Goal: Task Accomplishment & Management: Complete application form

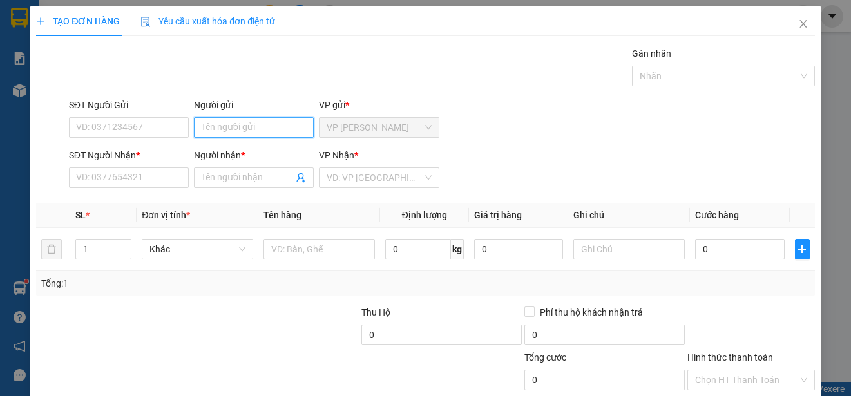
click at [276, 121] on input "Người gửi" at bounding box center [254, 127] width 120 height 21
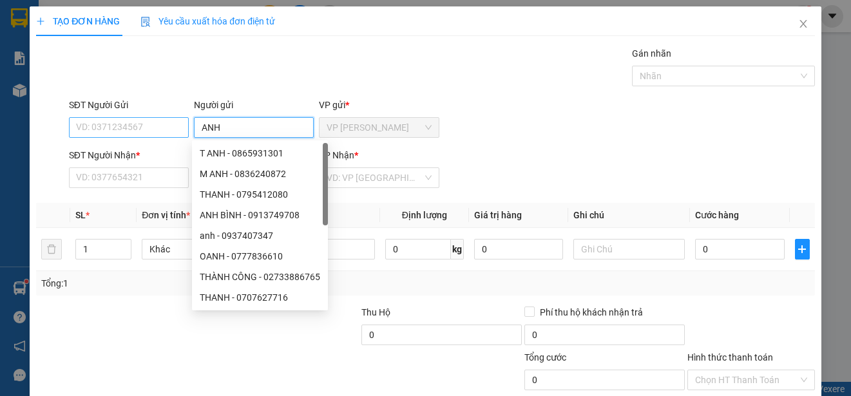
type input "ANH"
click at [143, 127] on input "SĐT Người Gửi" at bounding box center [129, 127] width 120 height 21
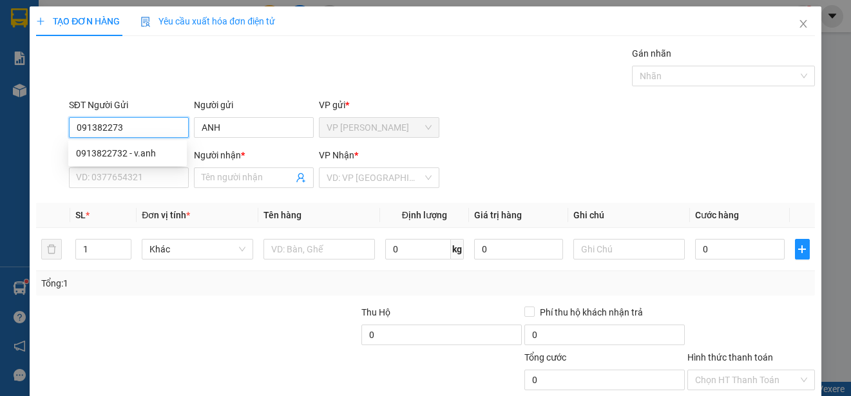
type input "0913822732"
click at [150, 150] on div "0913822732 - v.anh" at bounding box center [127, 153] width 103 height 14
type input "v.anh"
type input "0939307509"
type input "BA VIET"
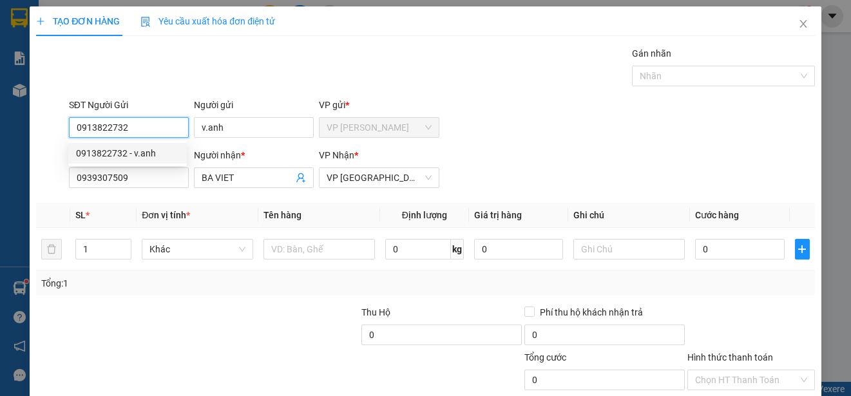
type input "15.000"
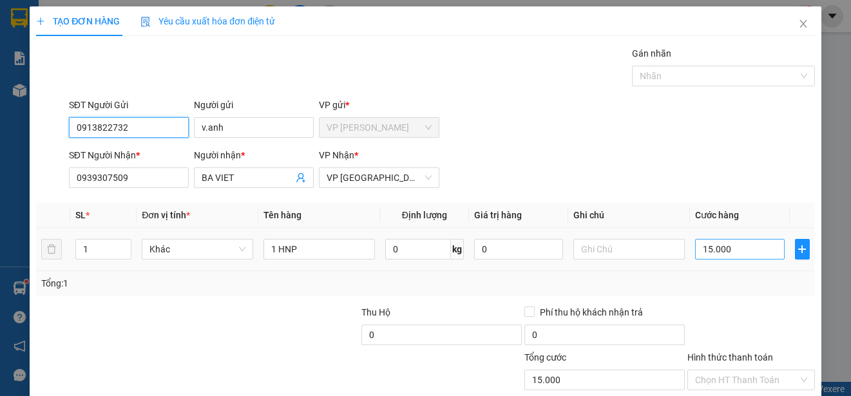
type input "0913822732"
click at [695, 253] on input "15.000" at bounding box center [740, 249] width 90 height 21
type input "0"
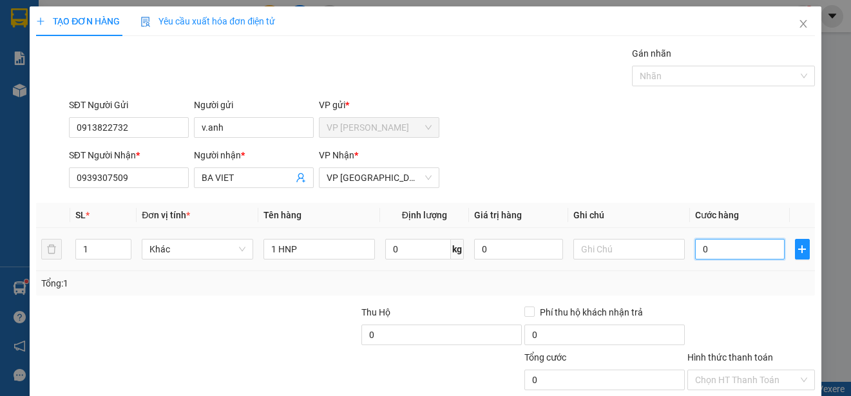
click at [695, 253] on input "0" at bounding box center [740, 249] width 90 height 21
type input "20"
type input "200"
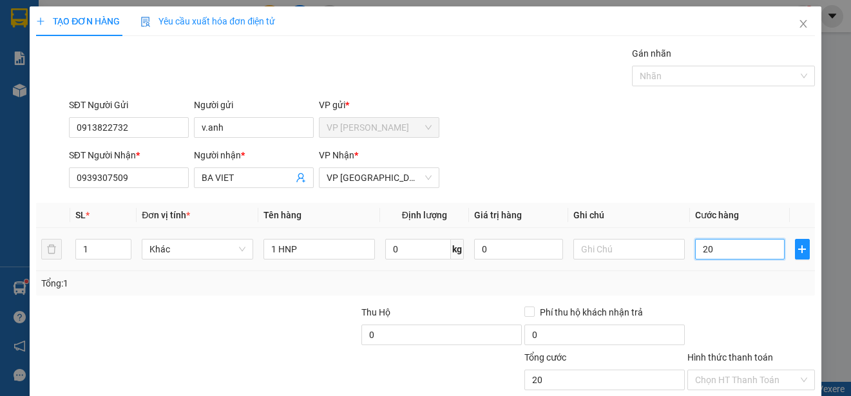
type input "200"
type input "2.000"
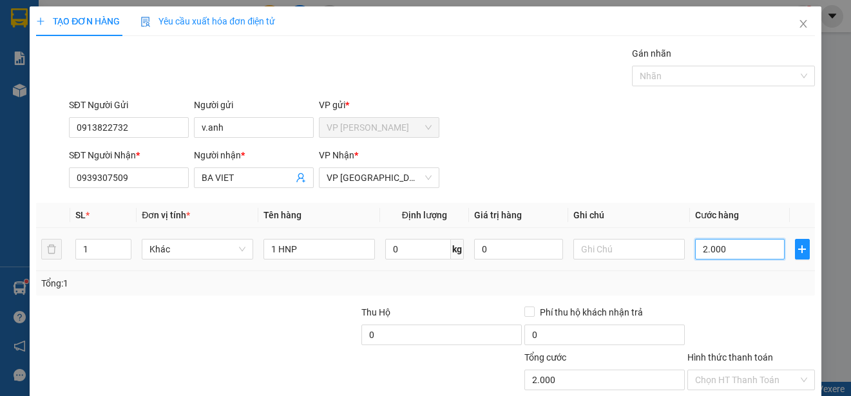
type input "20.000"
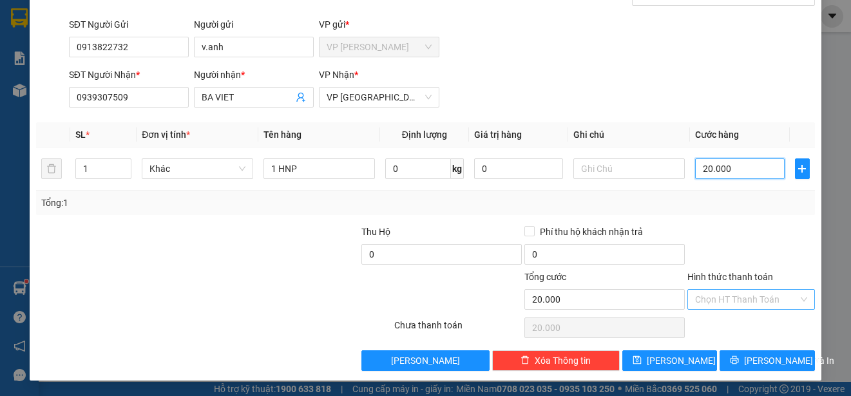
type input "20.000"
click at [779, 301] on input "Hình thức thanh toán" at bounding box center [746, 299] width 103 height 19
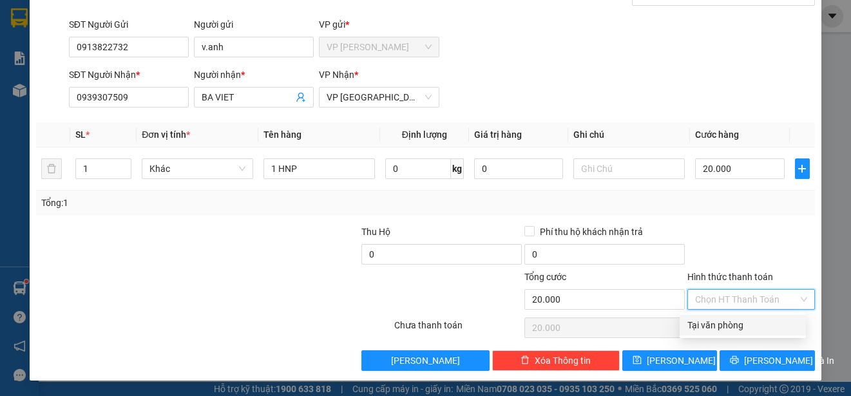
click at [780, 324] on div "Tại văn phòng" at bounding box center [743, 325] width 111 height 14
type input "0"
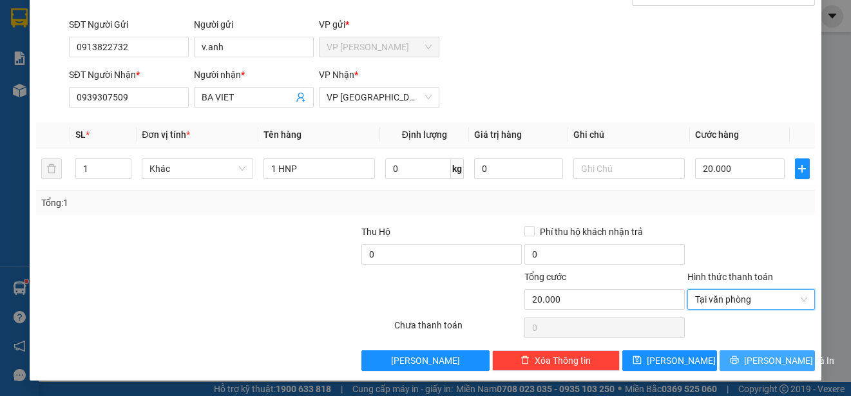
click at [771, 363] on span "[PERSON_NAME] và In" at bounding box center [789, 361] width 90 height 14
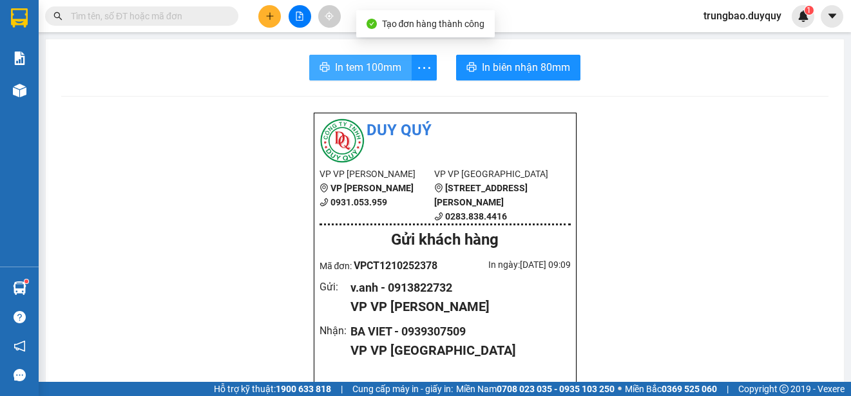
click at [354, 67] on span "In tem 100mm" at bounding box center [368, 67] width 66 height 16
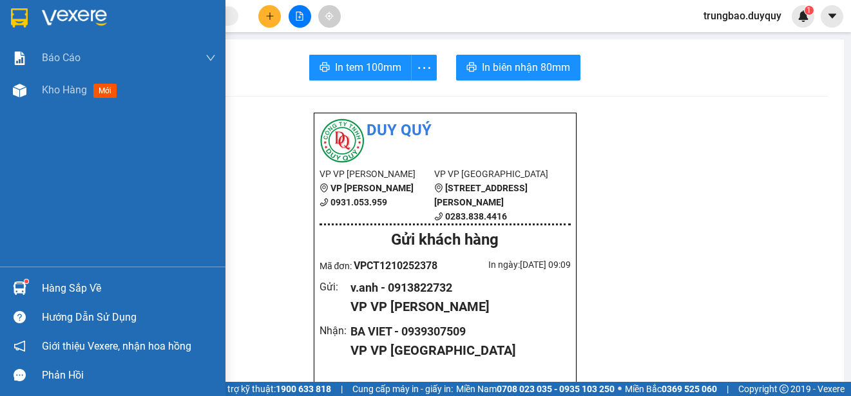
click at [23, 12] on img at bounding box center [19, 17] width 17 height 19
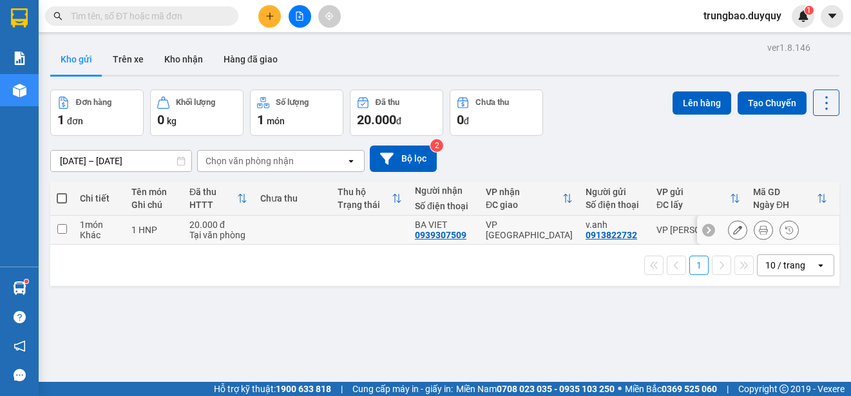
click at [63, 231] on input "checkbox" at bounding box center [62, 229] width 10 height 10
checkbox input "true"
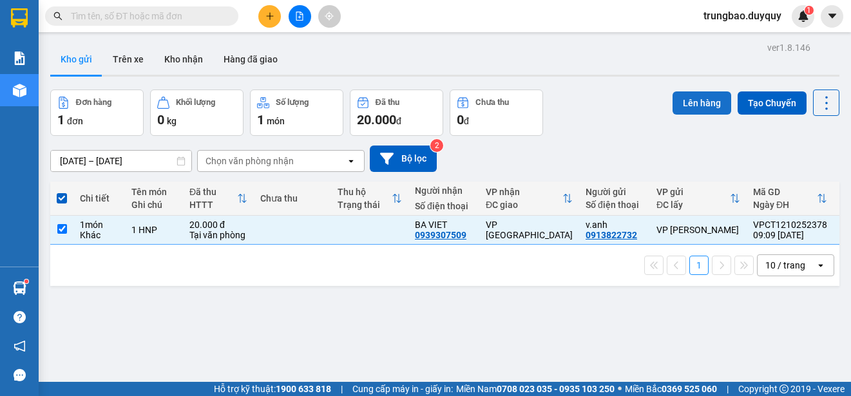
click at [684, 100] on button "Lên hàng" at bounding box center [702, 103] width 59 height 23
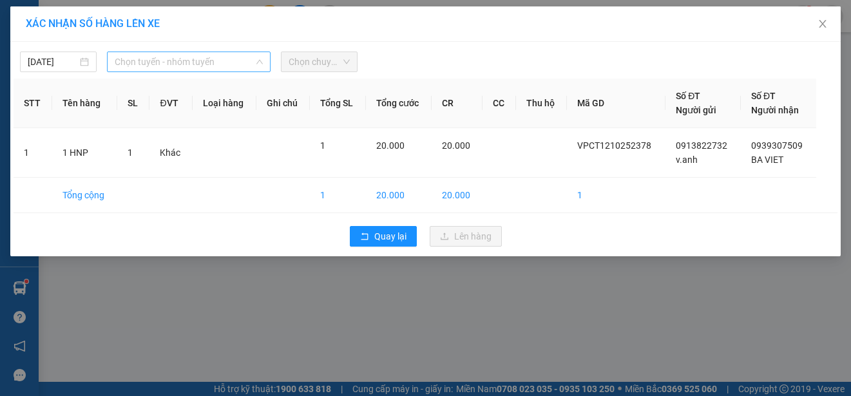
click at [199, 57] on span "Chọn tuyến - nhóm tuyến" at bounding box center [189, 61] width 148 height 19
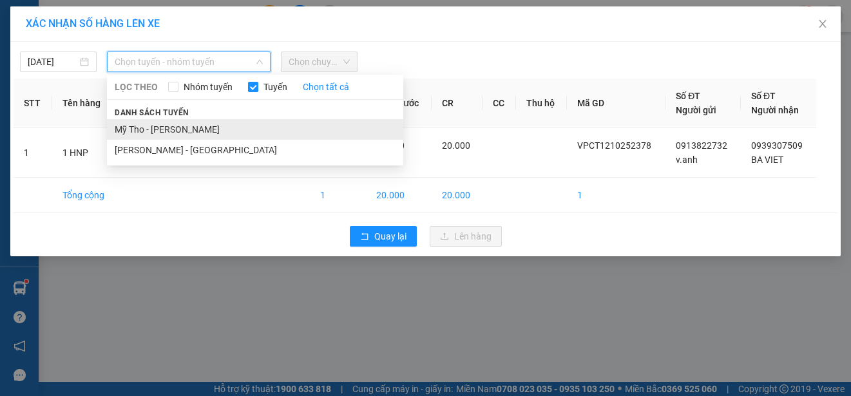
click at [208, 129] on li "Mỹ Tho - [PERSON_NAME]" at bounding box center [255, 129] width 296 height 21
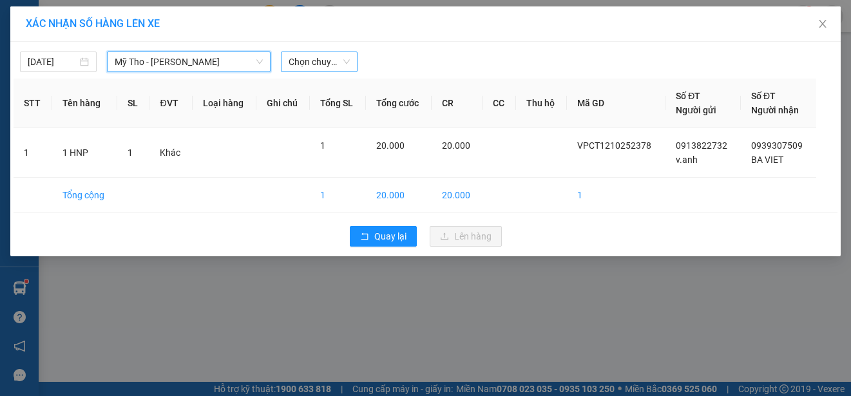
click at [325, 61] on span "Chọn chuyến" at bounding box center [319, 61] width 61 height 19
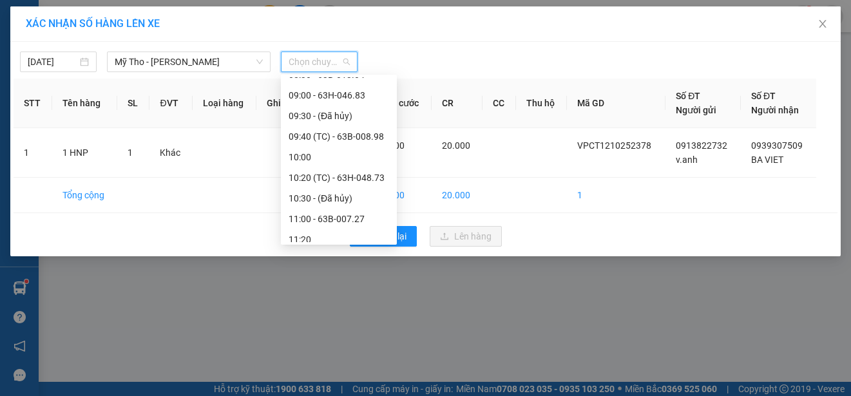
scroll to position [258, 0]
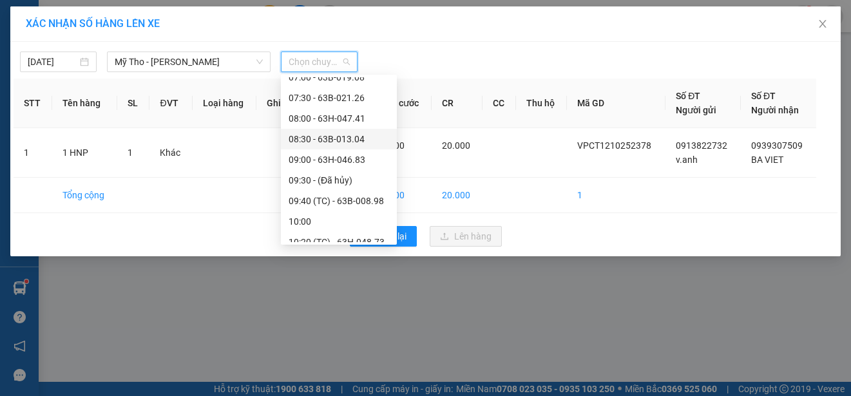
click at [352, 136] on div "08:30 - 63B-013.04" at bounding box center [339, 139] width 101 height 14
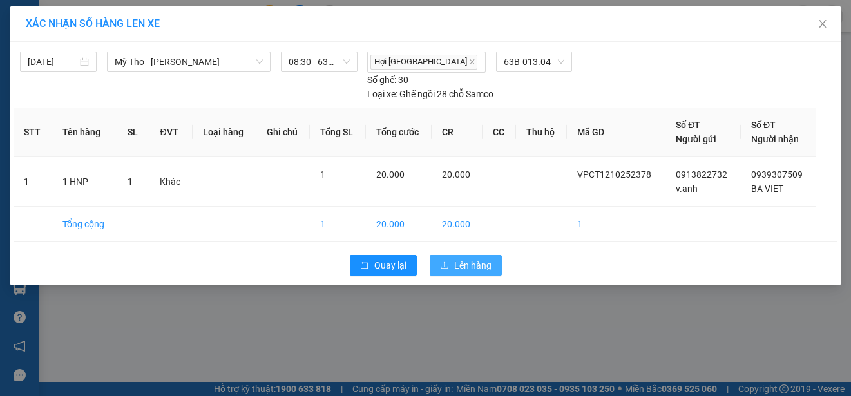
click at [494, 269] on button "Lên hàng" at bounding box center [466, 265] width 72 height 21
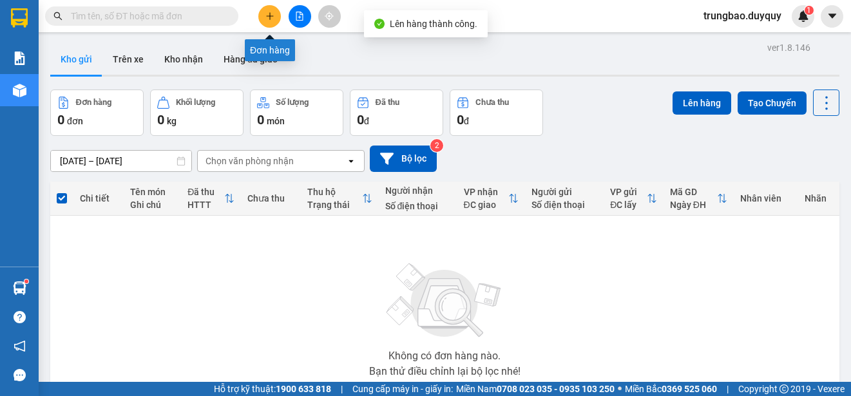
click at [268, 17] on icon "plus" at bounding box center [270, 16] width 9 height 9
